Goal: Information Seeking & Learning: Learn about a topic

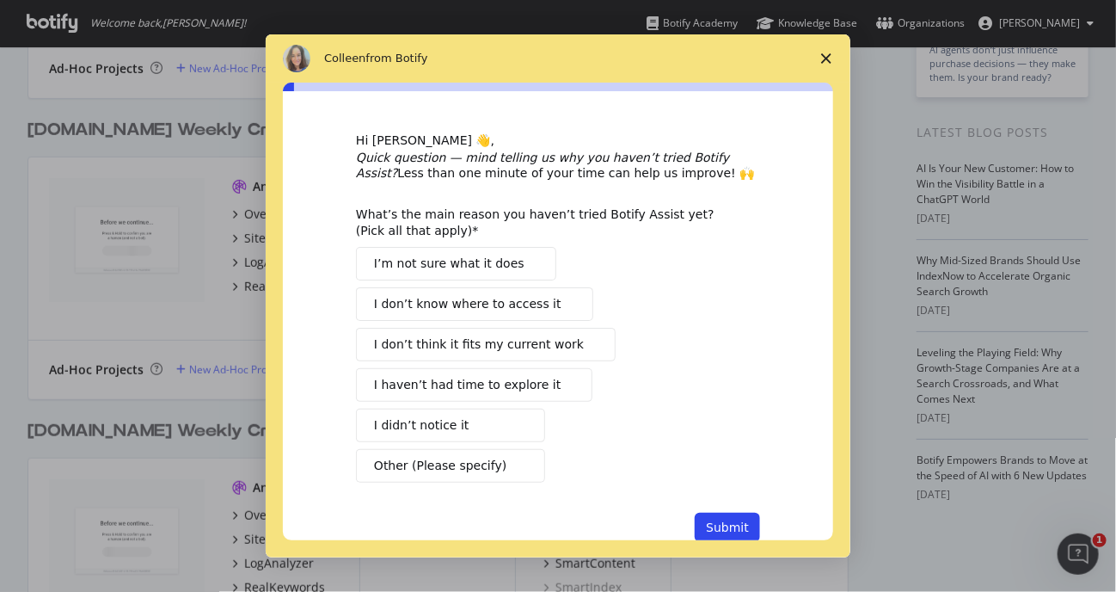
click at [829, 64] on span "Close survey" at bounding box center [827, 58] width 48 height 48
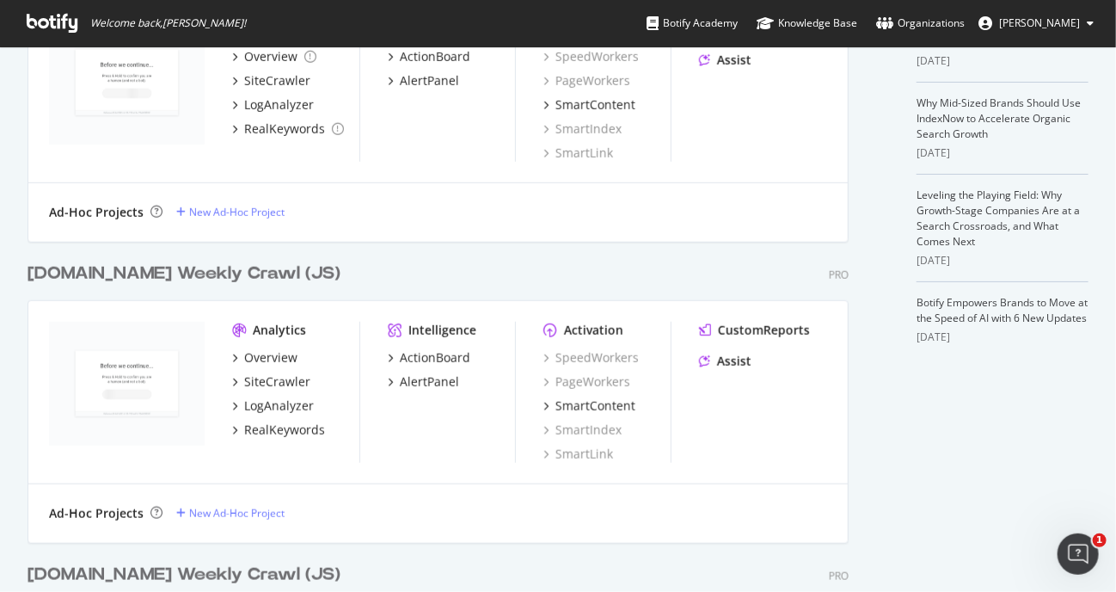
scroll to position [471, 0]
click at [165, 335] on img "grid" at bounding box center [127, 383] width 156 height 125
click at [254, 360] on div "Overview" at bounding box center [270, 356] width 53 height 17
